Goal: Information Seeking & Learning: Find specific fact

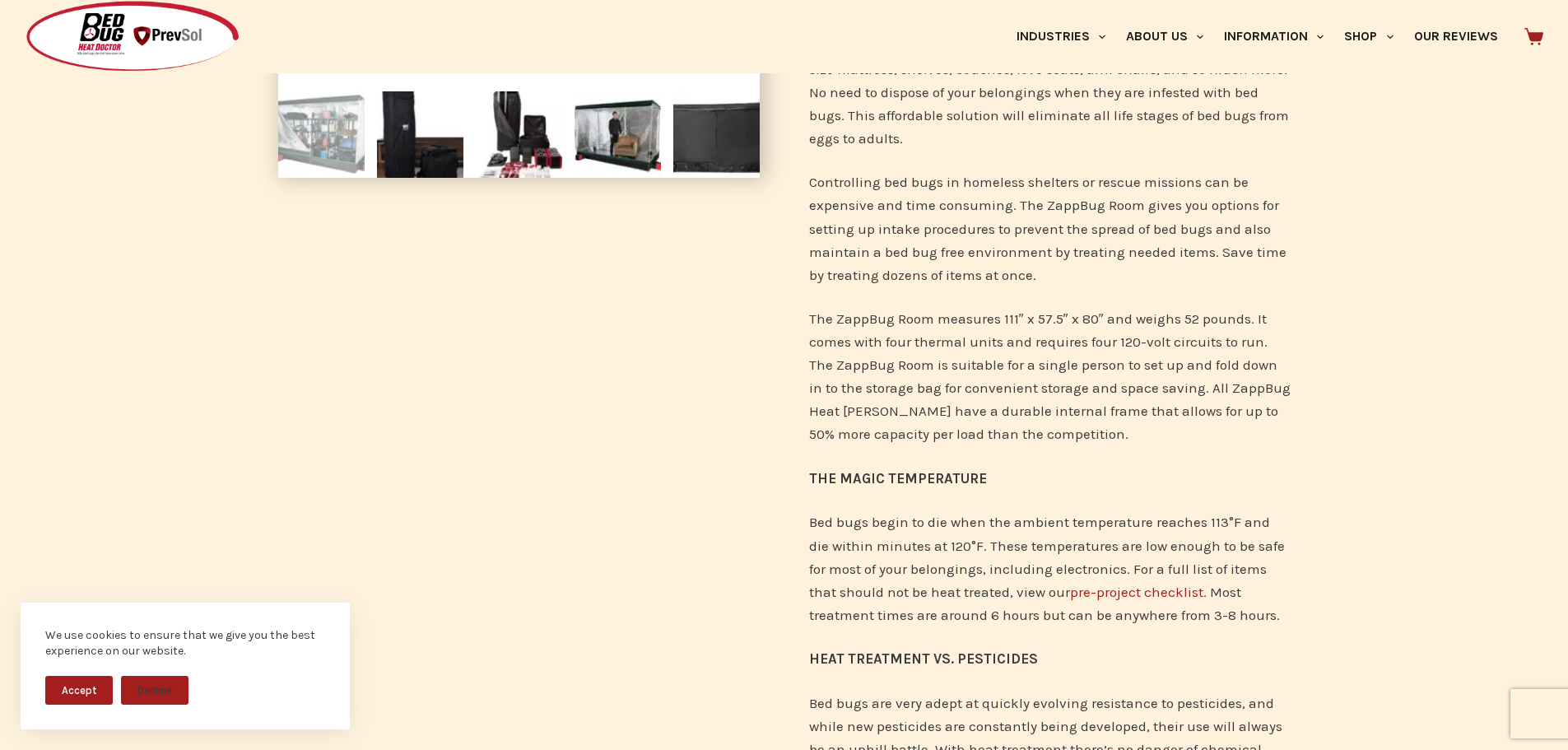
scroll to position [412, 0]
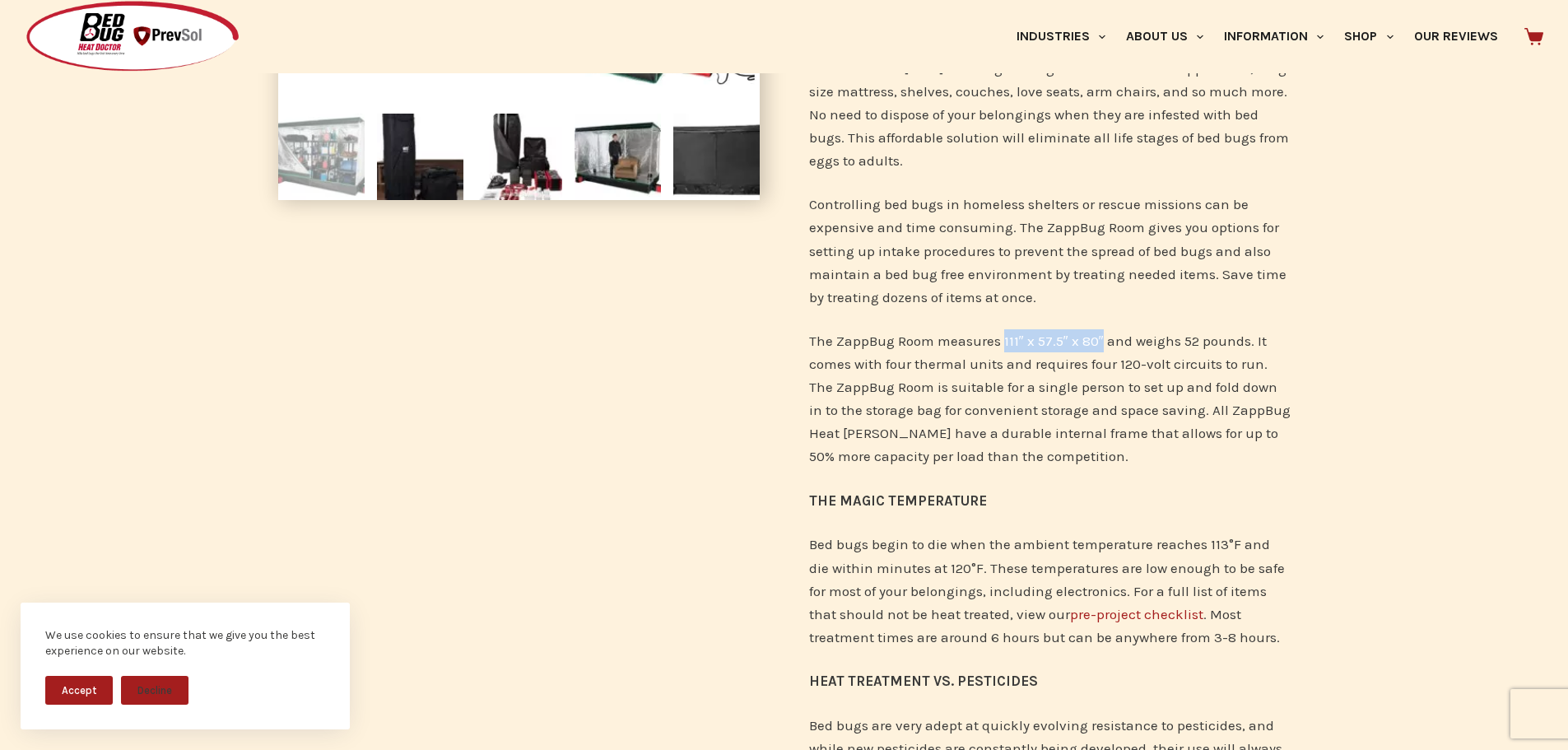
drag, startPoint x: 1004, startPoint y: 340, endPoint x: 1100, endPoint y: 343, distance: 96.0
click at [1100, 343] on p "The ZappBug Room measures 111″ x 57.5″ x 80″ and weighs 52 pounds. It comes wit…" at bounding box center [1049, 398] width 481 height 138
copy p "111″ x 57.5″ x 80″"
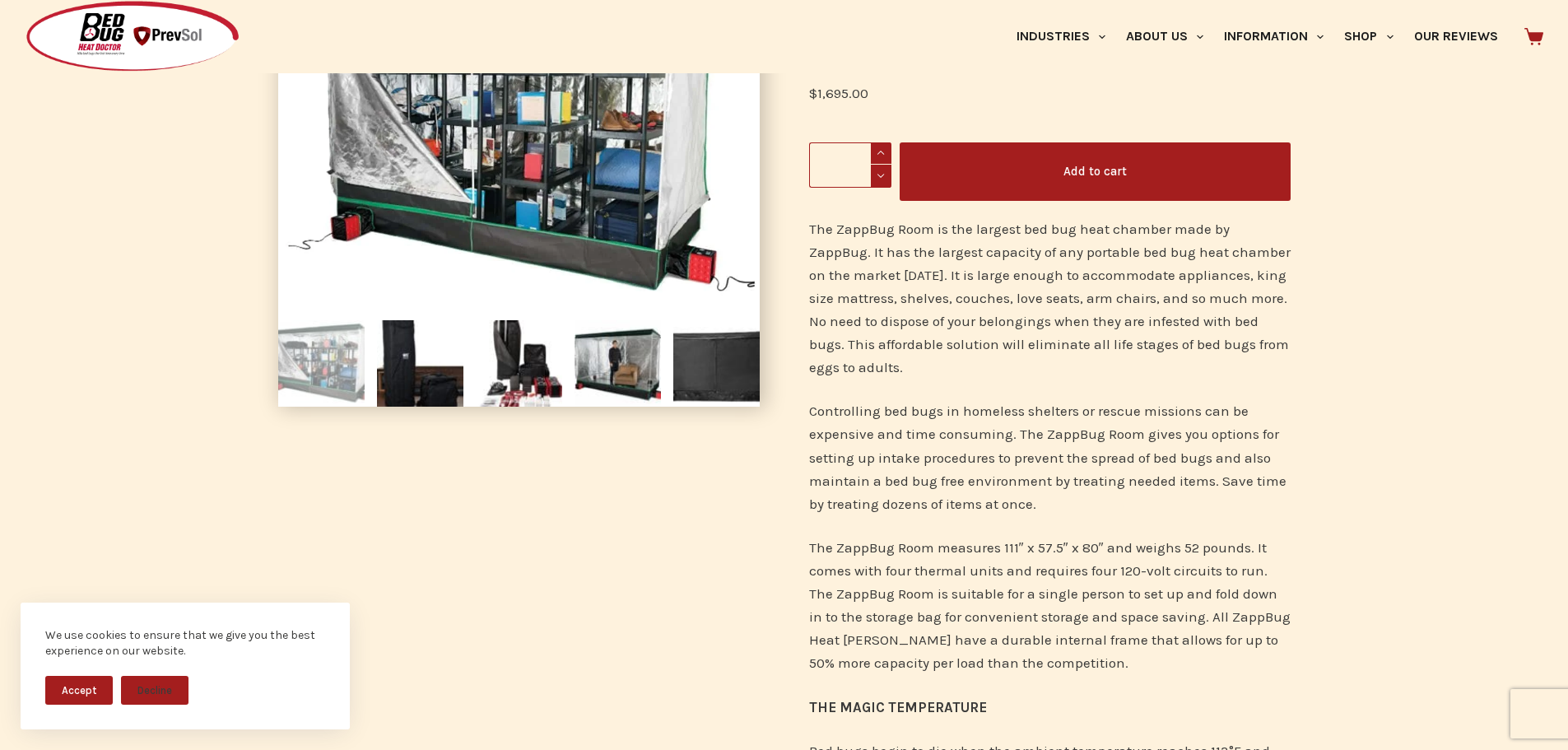
scroll to position [234, 0]
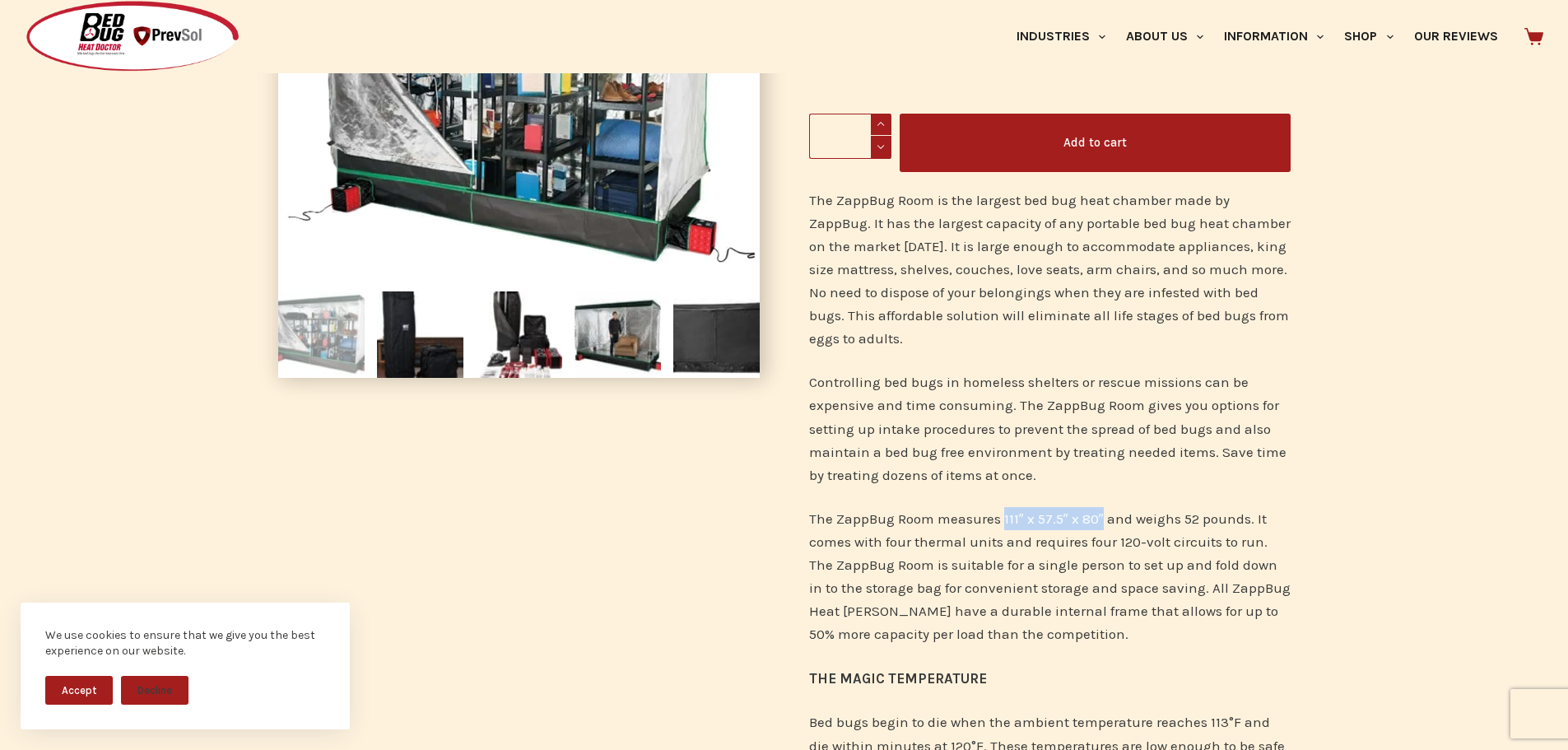
drag, startPoint x: 1004, startPoint y: 522, endPoint x: 1099, endPoint y: 519, distance: 95.0
click at [1099, 519] on p "The ZappBug Room measures 111″ x 57.5″ x 80″ and weighs 52 pounds. It comes wit…" at bounding box center [1049, 576] width 481 height 138
copy p "111″ x 57.5″ x 80″"
